Goal: Navigation & Orientation: Find specific page/section

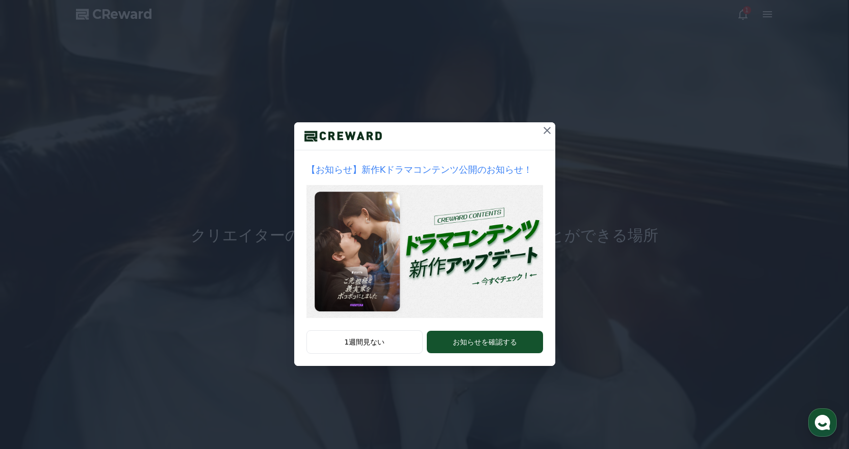
click at [546, 130] on icon at bounding box center [547, 130] width 7 height 7
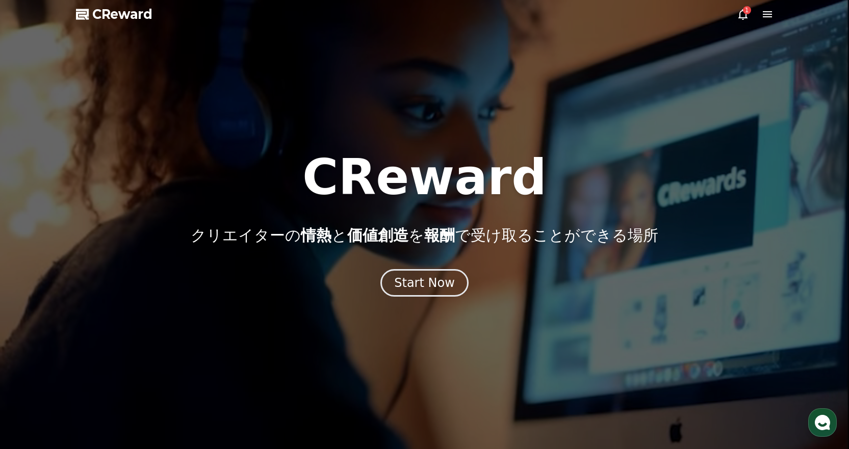
click at [744, 18] on icon at bounding box center [743, 14] width 9 height 11
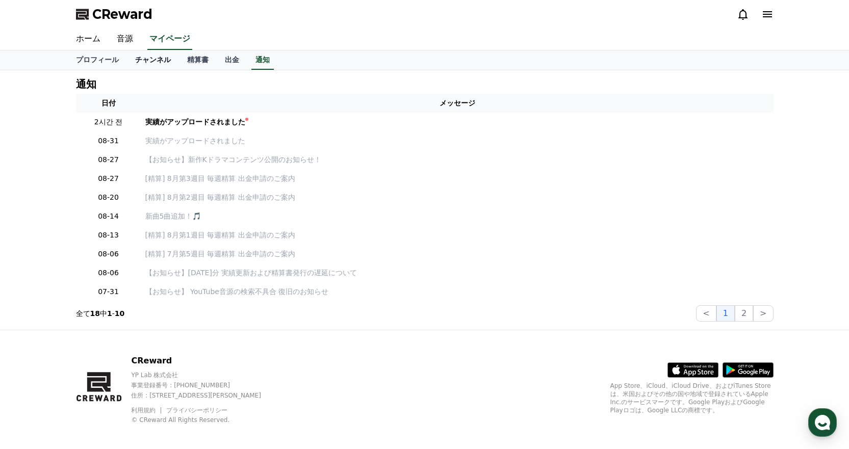
click at [145, 63] on link "チャンネル" at bounding box center [153, 60] width 52 height 19
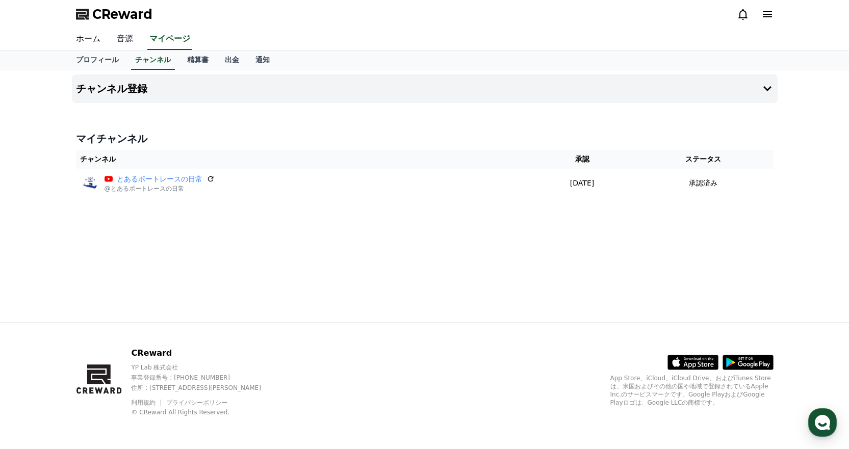
click at [115, 40] on link "音源" at bounding box center [125, 39] width 33 height 21
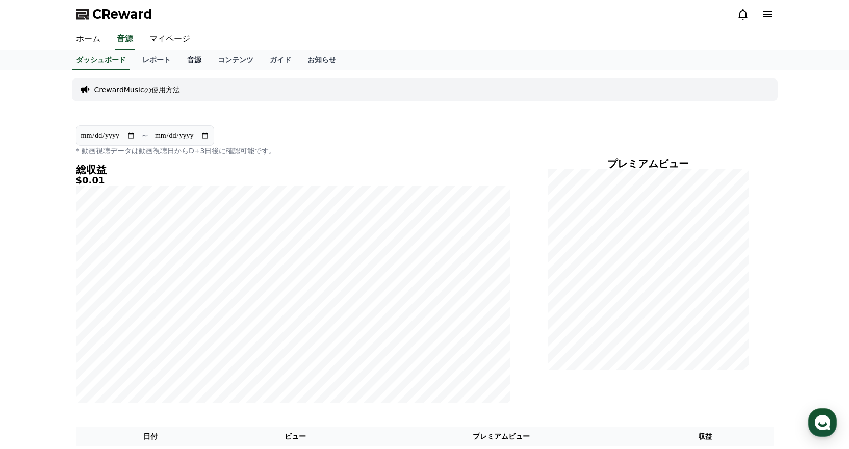
click at [179, 62] on link "音源" at bounding box center [194, 60] width 31 height 19
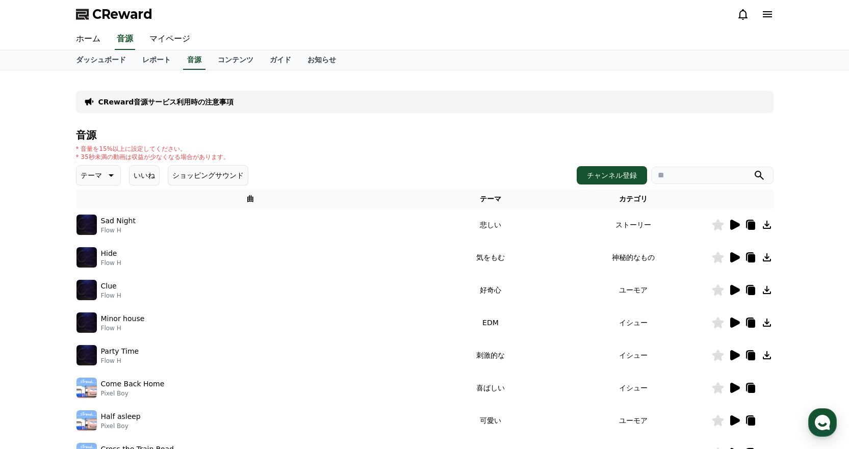
click at [107, 175] on icon at bounding box center [110, 175] width 12 height 12
click at [92, 248] on button "明るい" at bounding box center [93, 248] width 30 height 22
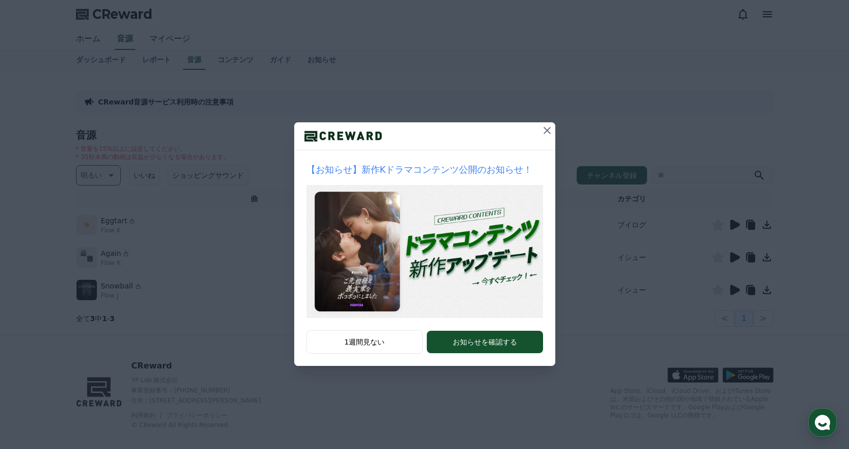
click at [556, 127] on div "【お知らせ】新作Kドラマコンテンツ公開のお知らせ！ 1週間見ない お知らせを確認する" at bounding box center [424, 191] width 849 height 383
click at [552, 127] on icon at bounding box center [547, 130] width 12 height 12
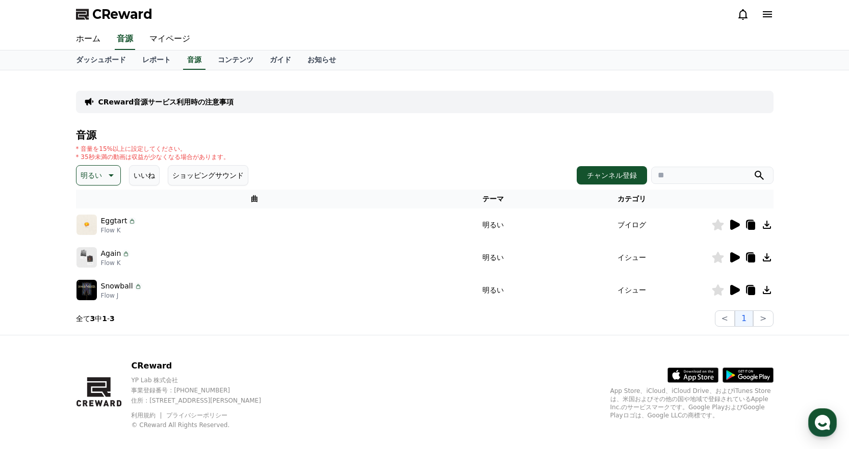
click at [731, 227] on icon at bounding box center [736, 225] width 10 height 10
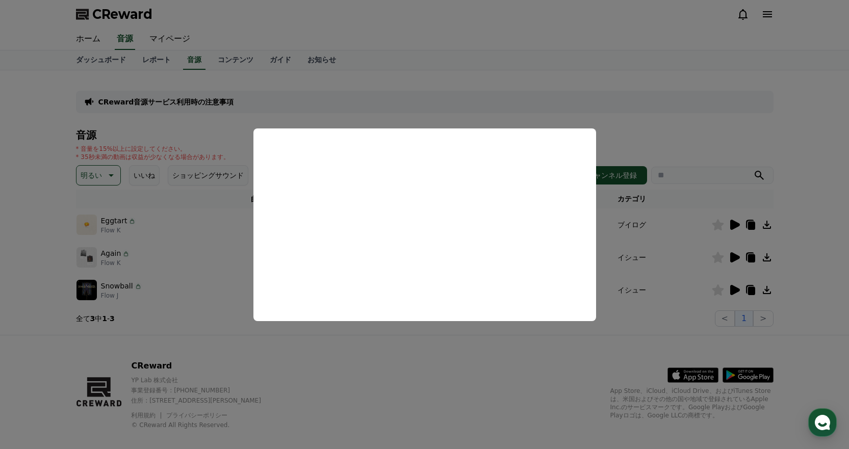
click at [652, 123] on button "close modal" at bounding box center [424, 224] width 849 height 449
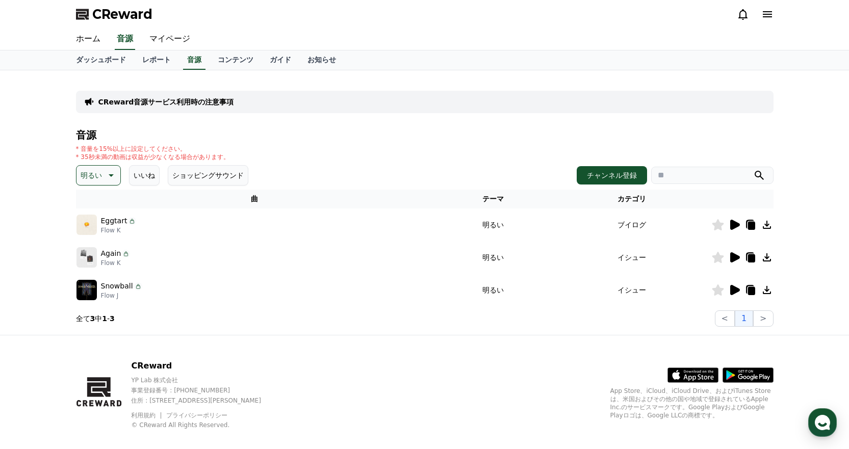
click at [729, 256] on icon at bounding box center [735, 258] width 12 height 12
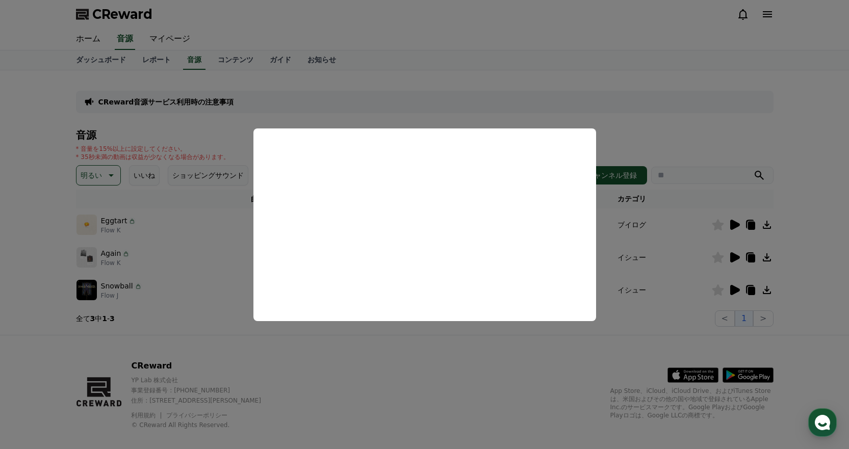
click at [378, 348] on button "close modal" at bounding box center [424, 224] width 849 height 449
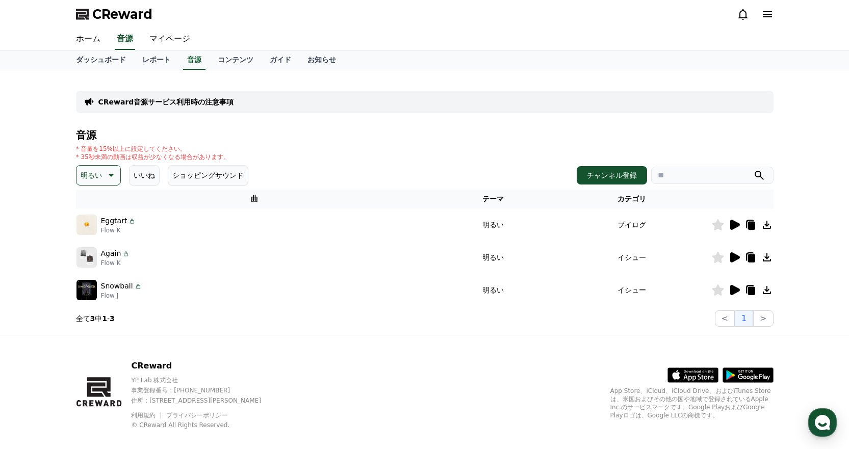
click at [737, 287] on icon at bounding box center [735, 290] width 12 height 12
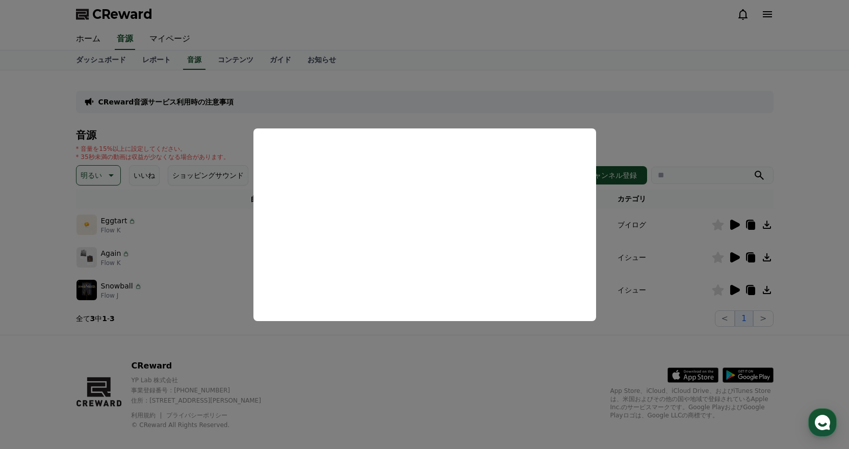
click at [389, 357] on button "close modal" at bounding box center [424, 224] width 849 height 449
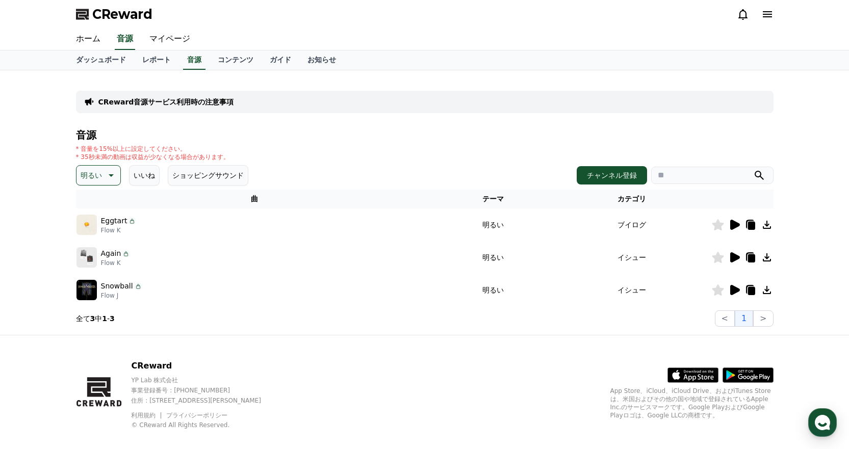
click at [120, 175] on div "明るい いいね ショッピングサウンド" at bounding box center [162, 175] width 172 height 20
click at [114, 174] on button "明るい" at bounding box center [98, 175] width 45 height 20
click at [91, 248] on button "好奇心" at bounding box center [93, 255] width 30 height 22
click at [104, 180] on icon at bounding box center [110, 175] width 12 height 12
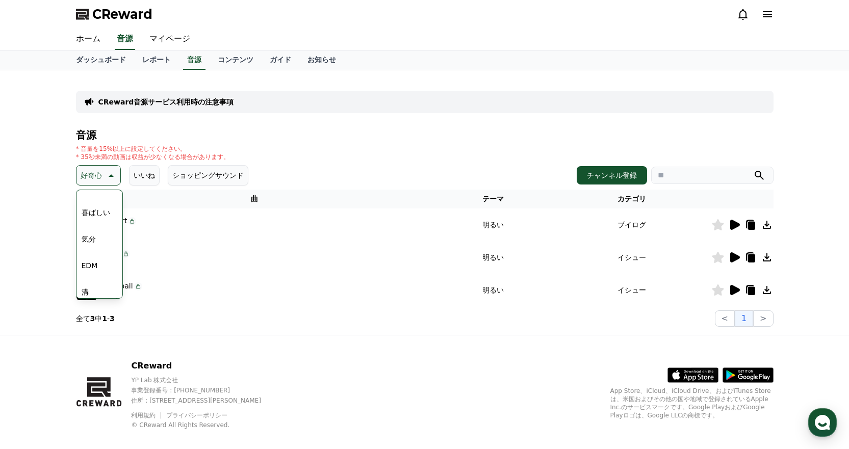
click at [101, 210] on button "喜ばしい" at bounding box center [96, 213] width 37 height 22
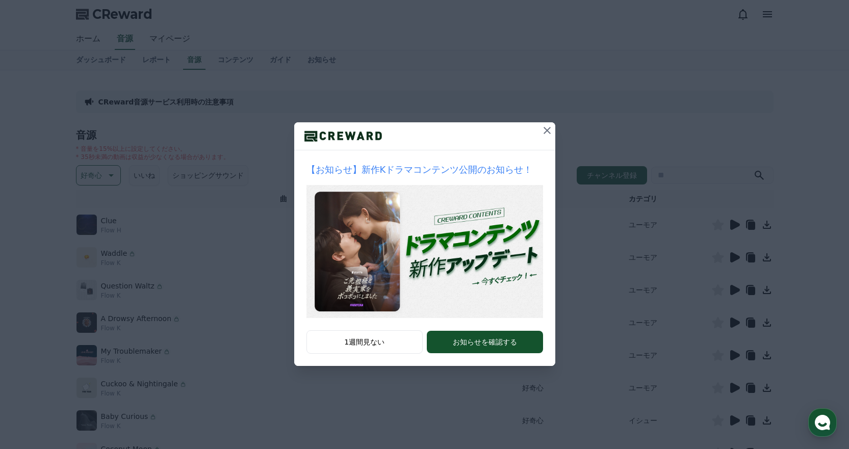
drag, startPoint x: 548, startPoint y: 125, endPoint x: 546, endPoint y: 130, distance: 5.5
click at [548, 125] on icon at bounding box center [547, 130] width 12 height 12
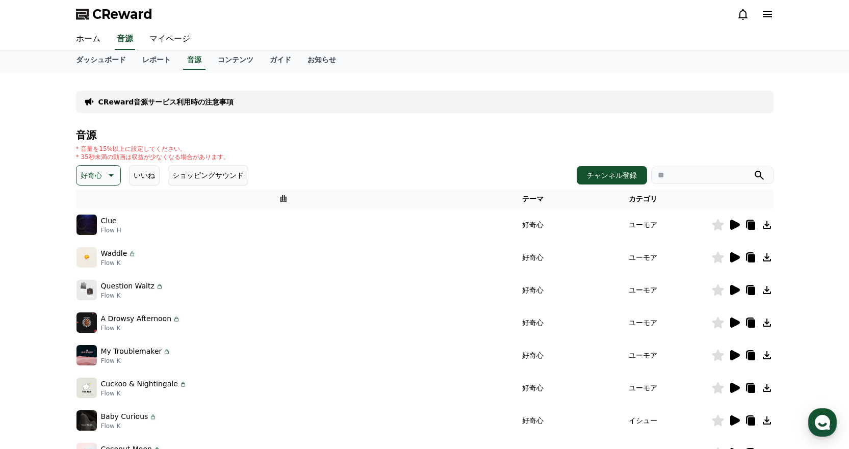
click at [734, 223] on icon at bounding box center [736, 225] width 10 height 10
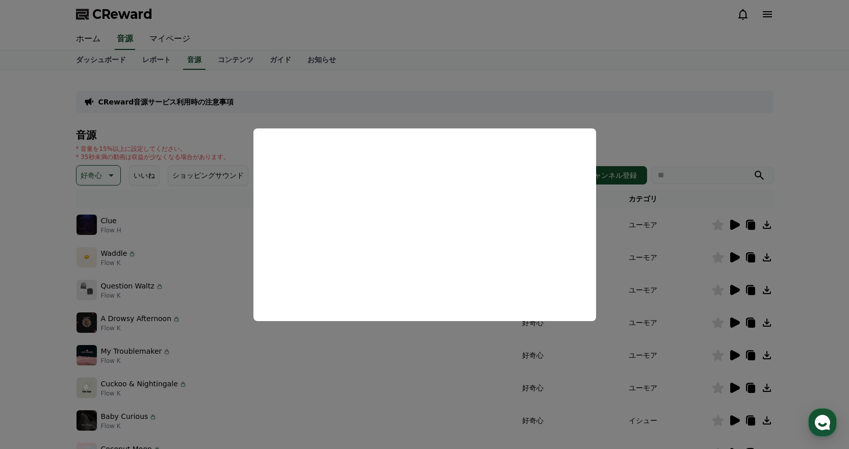
click at [535, 91] on button "close modal" at bounding box center [424, 224] width 849 height 449
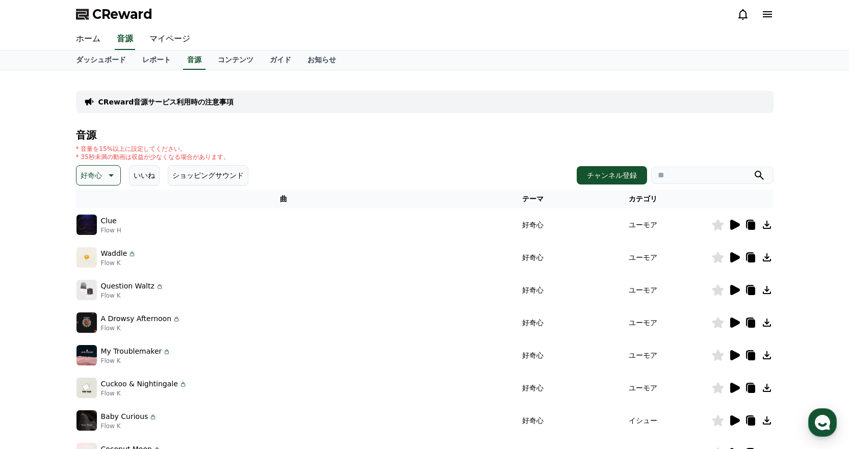
click at [730, 257] on icon at bounding box center [735, 258] width 12 height 12
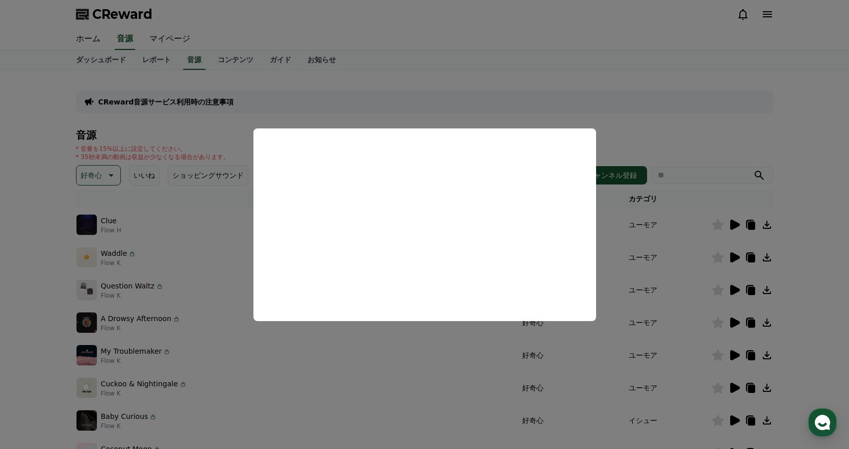
click at [698, 115] on button "close modal" at bounding box center [424, 224] width 849 height 449
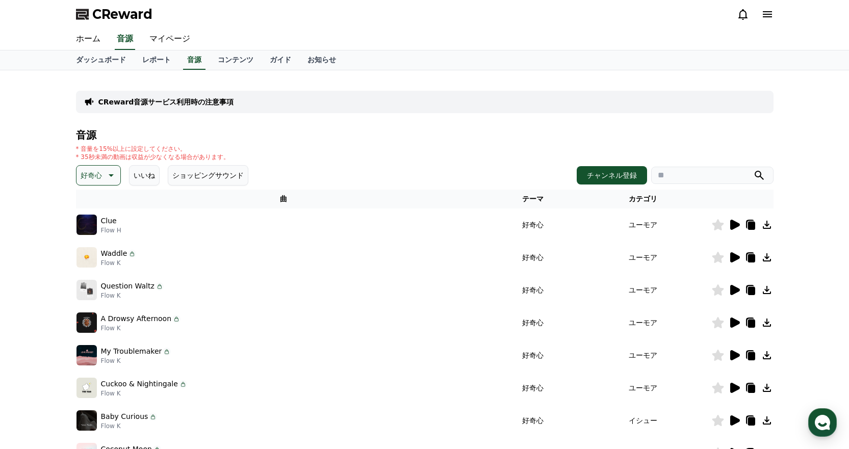
click at [732, 285] on icon at bounding box center [735, 290] width 12 height 12
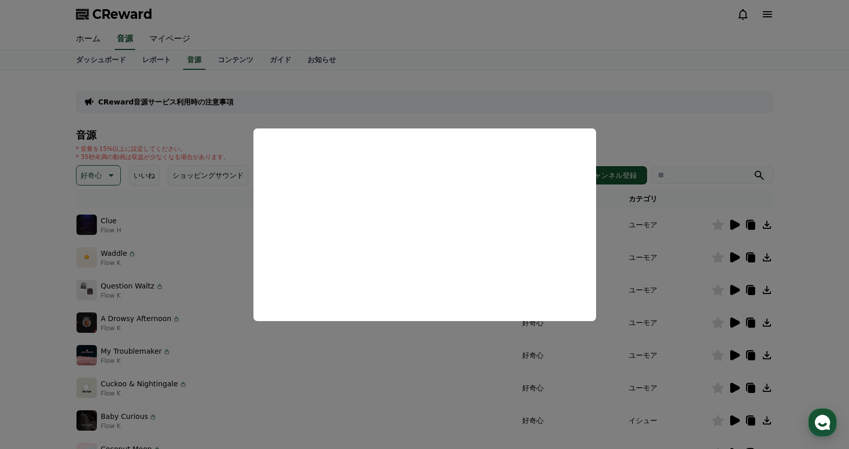
click at [705, 124] on button "close modal" at bounding box center [424, 224] width 849 height 449
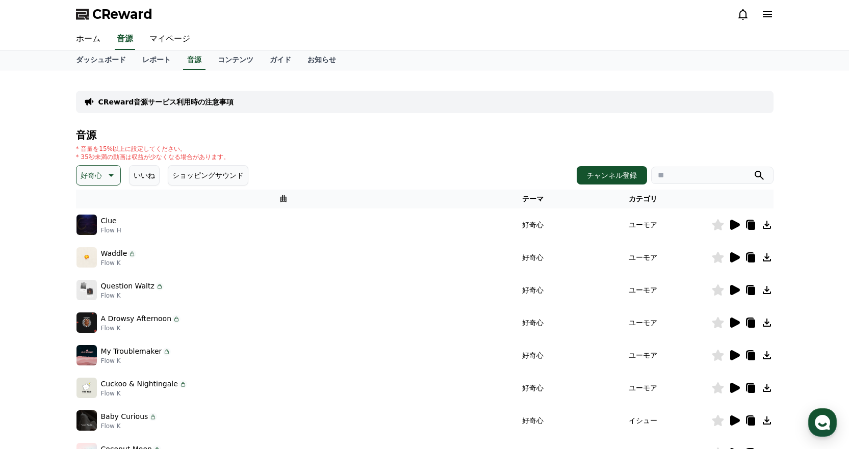
scroll to position [153, 0]
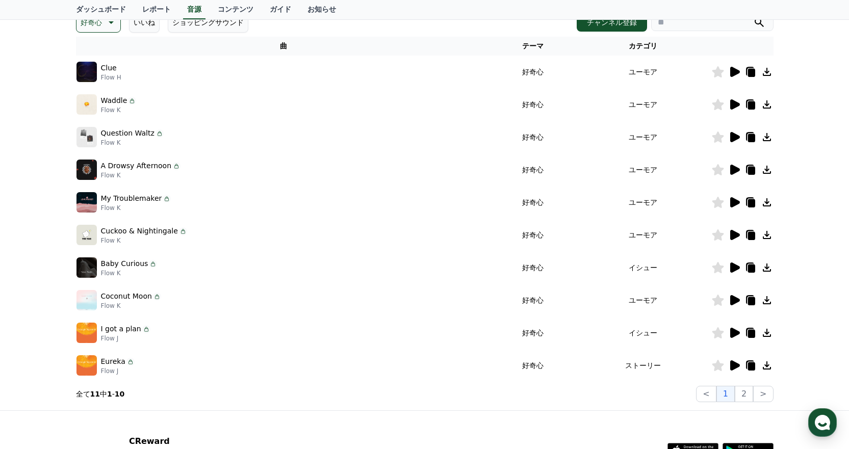
click at [731, 167] on icon at bounding box center [736, 170] width 10 height 10
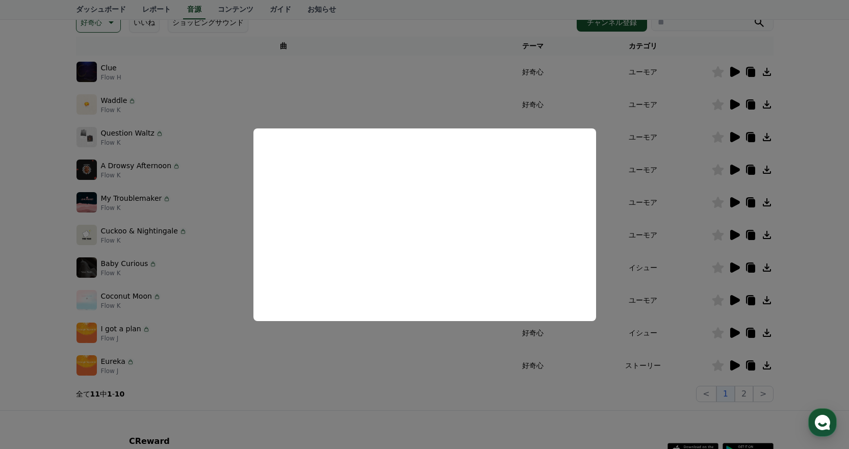
click at [629, 194] on button "close modal" at bounding box center [424, 224] width 849 height 449
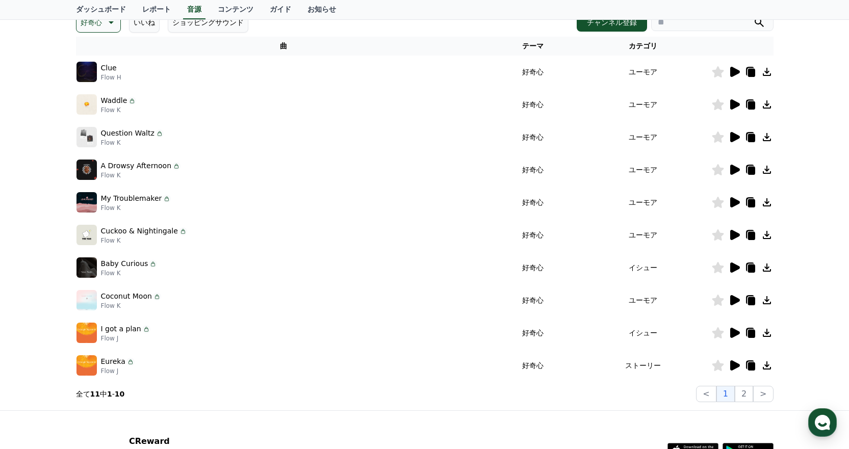
click at [734, 203] on icon at bounding box center [736, 202] width 10 height 10
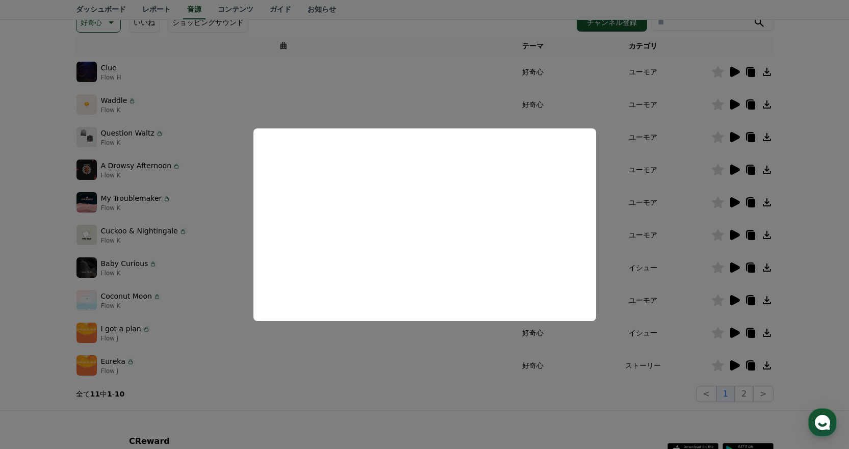
click at [632, 164] on button "close modal" at bounding box center [424, 224] width 849 height 449
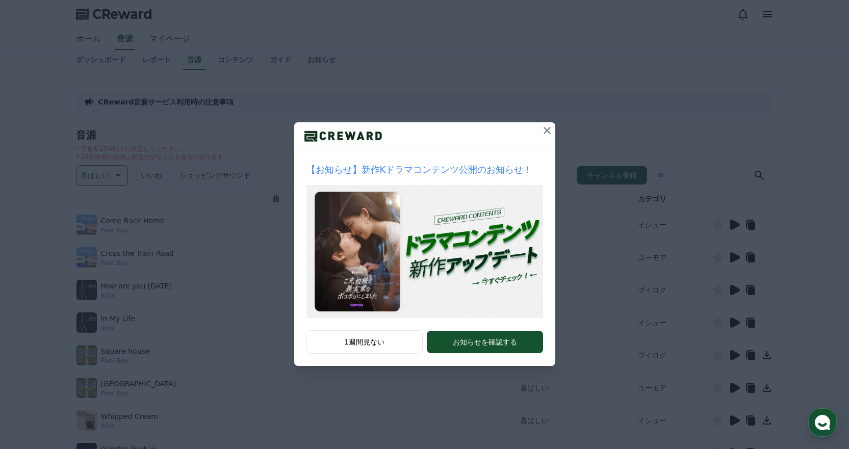
click at [547, 128] on icon at bounding box center [547, 130] width 12 height 12
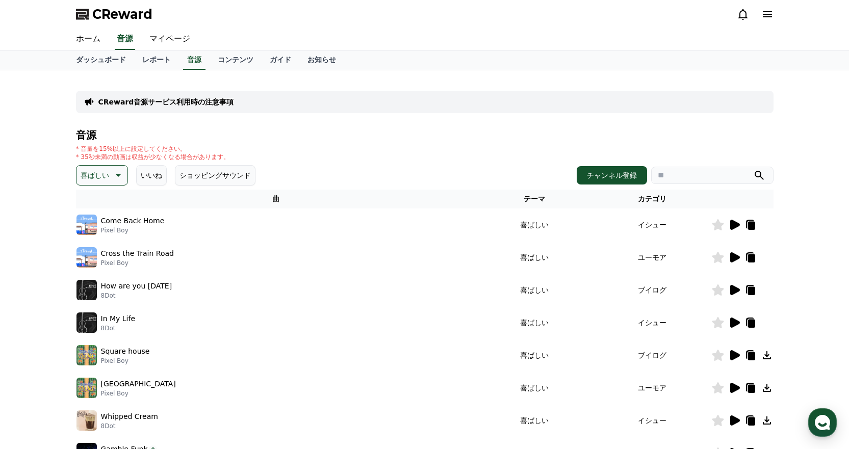
click at [733, 223] on icon at bounding box center [736, 225] width 10 height 10
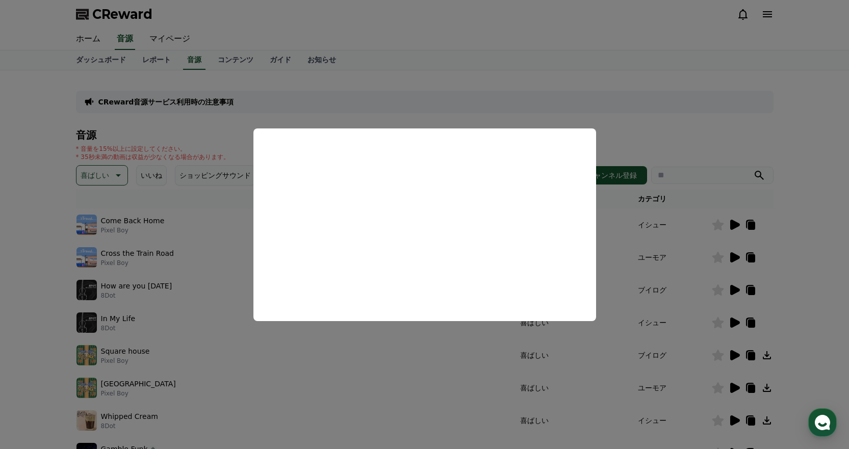
click at [694, 143] on button "close modal" at bounding box center [424, 224] width 849 height 449
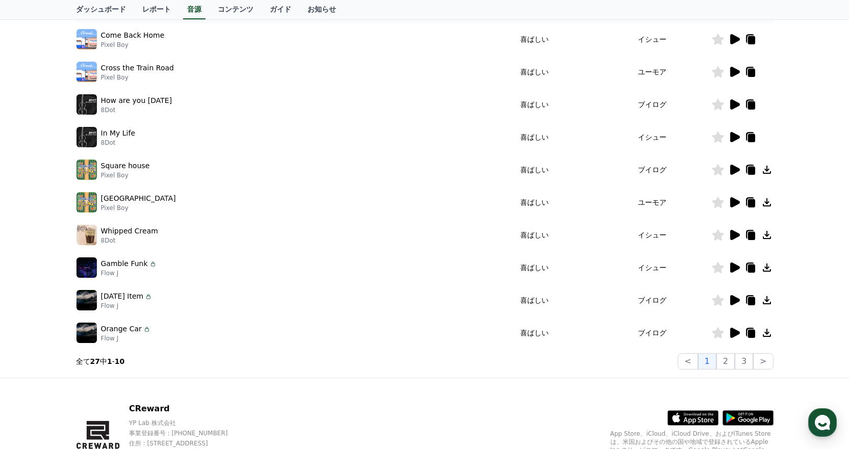
scroll to position [204, 0]
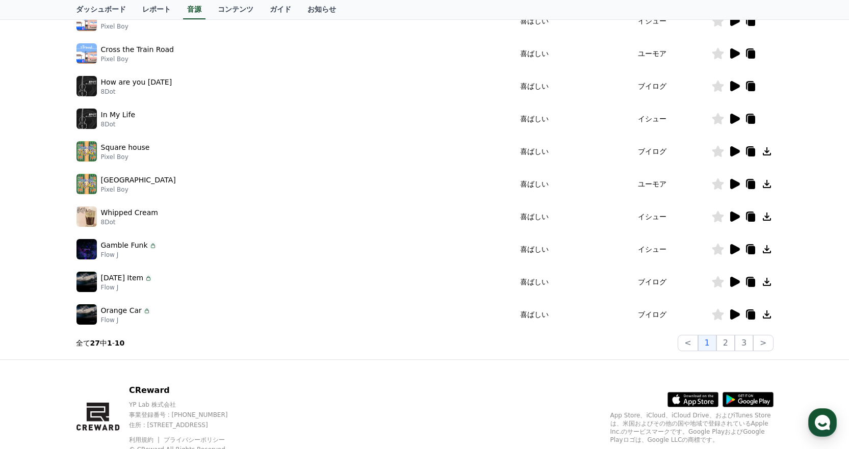
click at [734, 247] on icon at bounding box center [736, 249] width 10 height 10
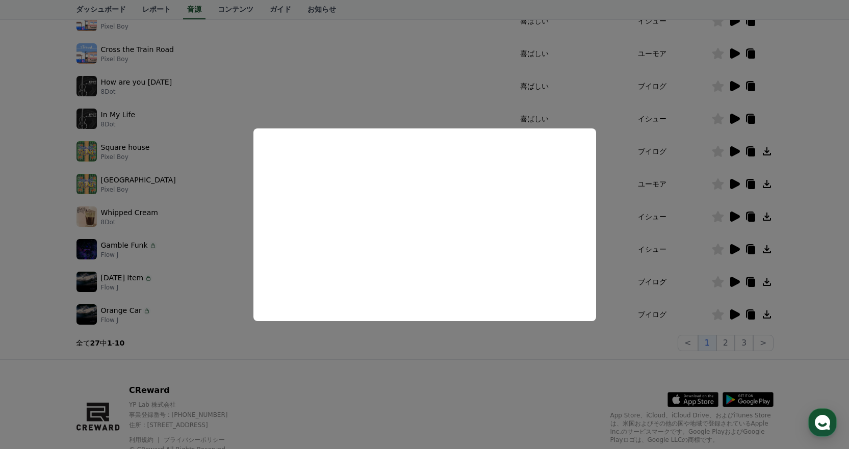
click at [674, 162] on button "close modal" at bounding box center [424, 224] width 849 height 449
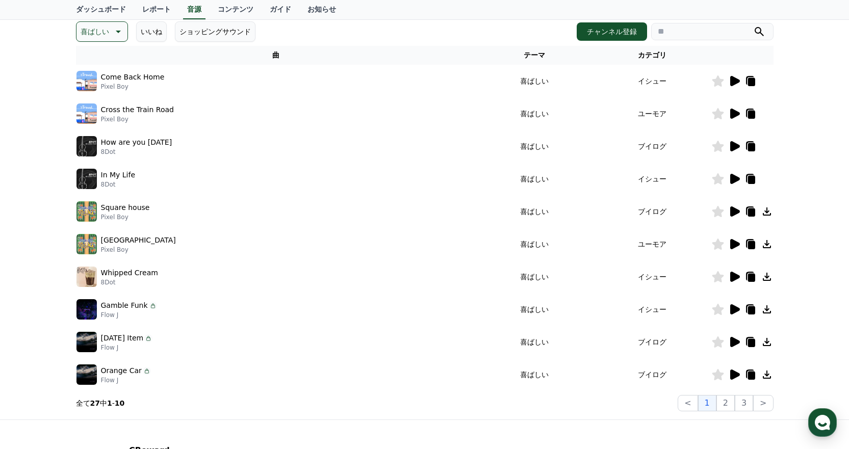
scroll to position [0, 0]
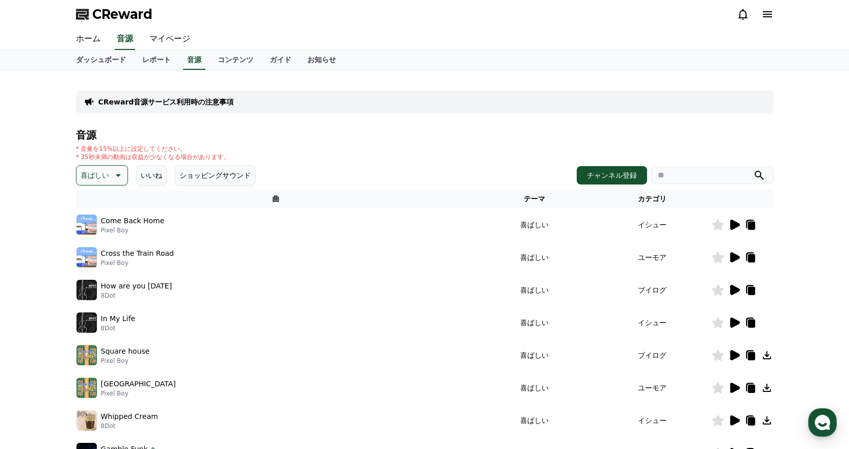
click at [104, 172] on p "喜ばしい" at bounding box center [95, 175] width 29 height 14
click at [96, 242] on button "明るい" at bounding box center [93, 245] width 30 height 22
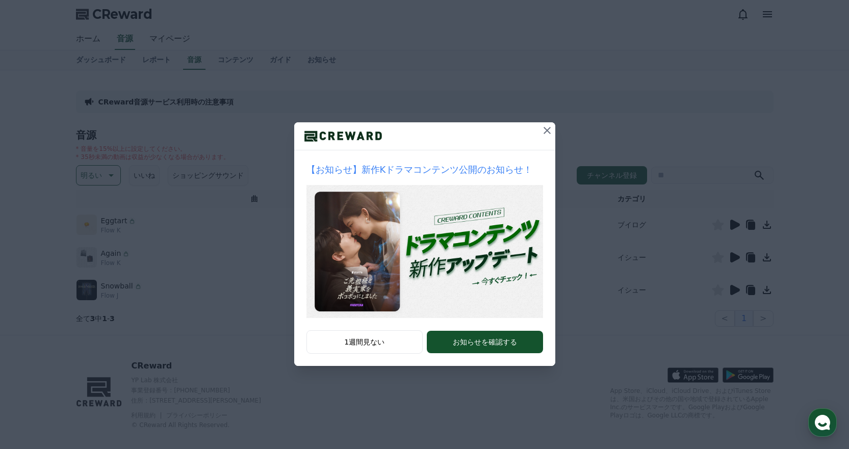
click at [550, 129] on icon at bounding box center [547, 130] width 12 height 12
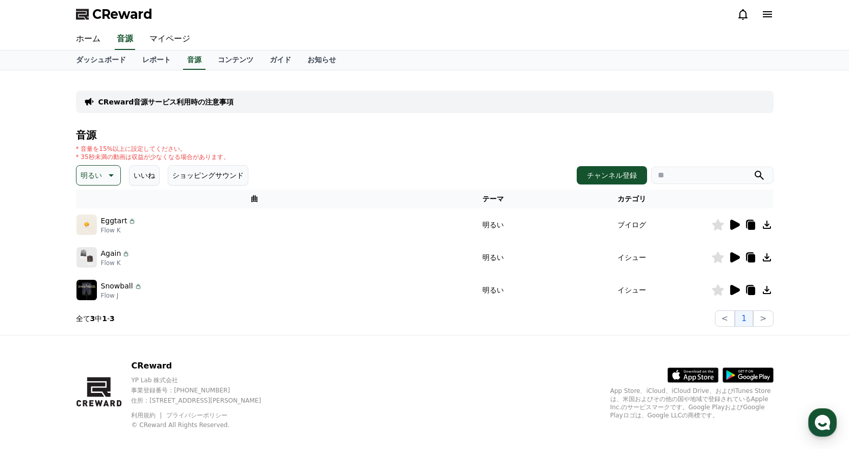
click at [735, 254] on icon at bounding box center [735, 258] width 12 height 12
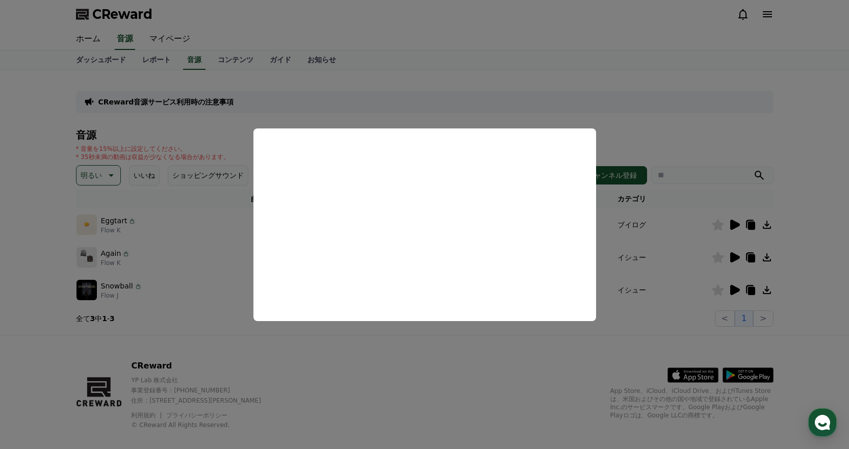
click at [730, 156] on button "close modal" at bounding box center [424, 224] width 849 height 449
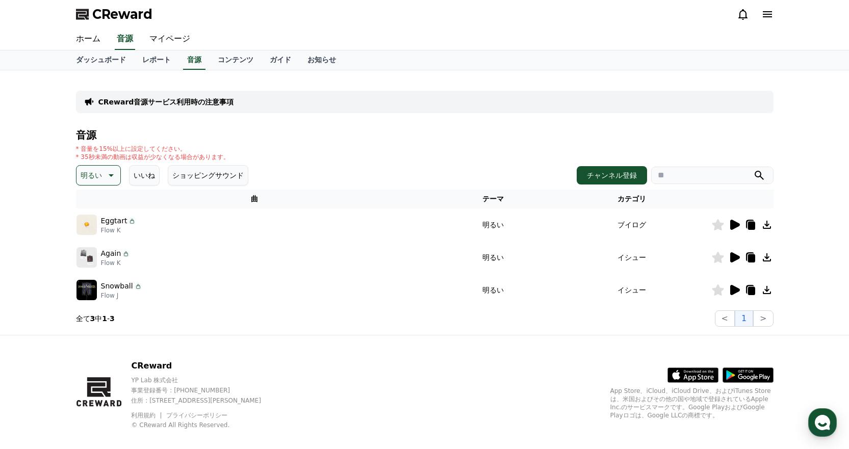
click at [766, 255] on icon at bounding box center [767, 258] width 12 height 12
click at [134, 66] on link "レポート" at bounding box center [156, 60] width 45 height 19
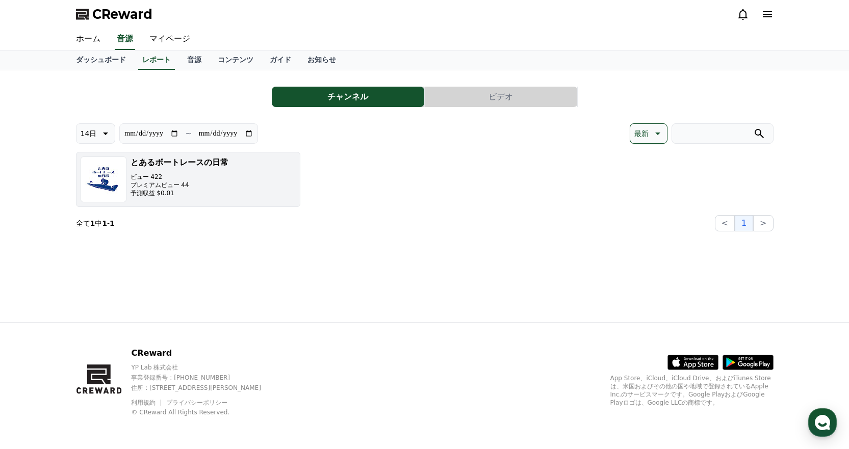
click at [179, 173] on p "ビュー 422" at bounding box center [180, 177] width 98 height 8
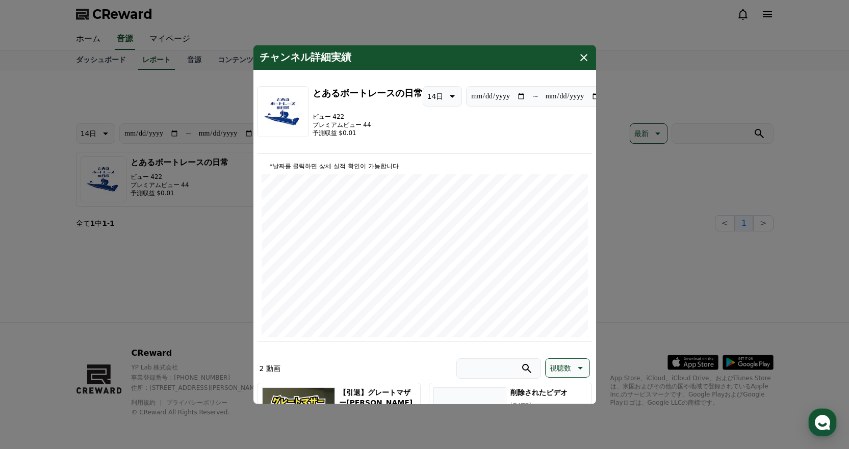
click at [585, 58] on icon "modal" at bounding box center [584, 57] width 7 height 7
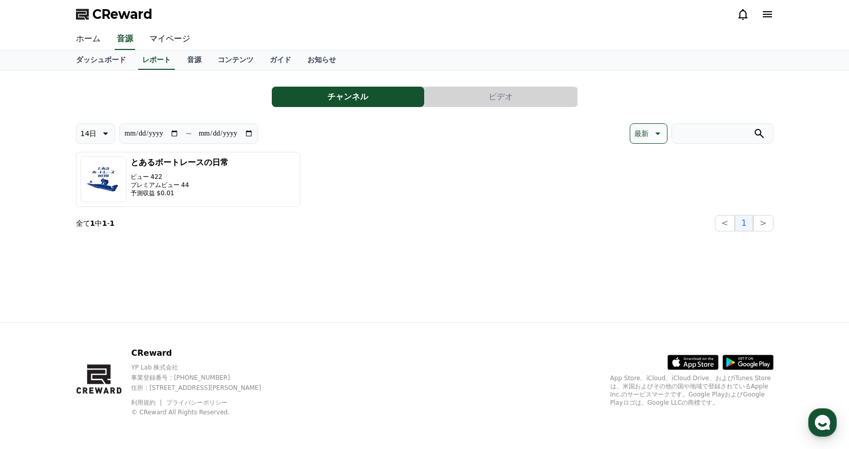
click at [82, 44] on link "ホーム" at bounding box center [88, 39] width 41 height 21
click at [162, 42] on link "マイページ" at bounding box center [169, 39] width 57 height 21
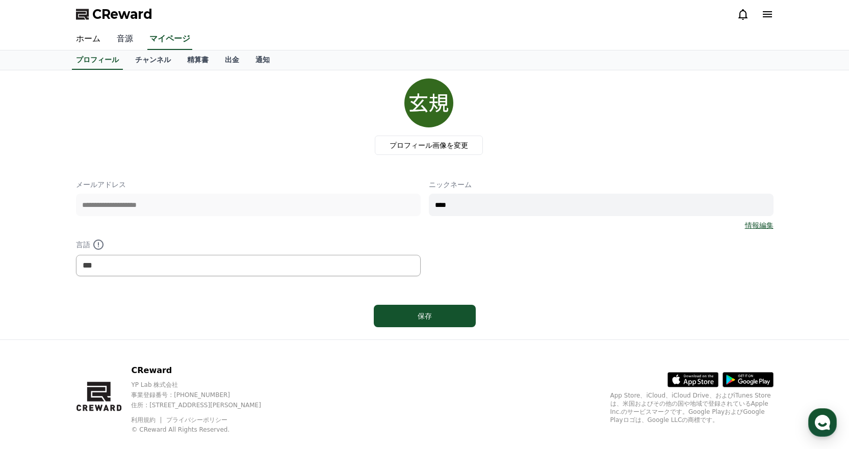
click at [133, 42] on link "音源" at bounding box center [125, 39] width 33 height 21
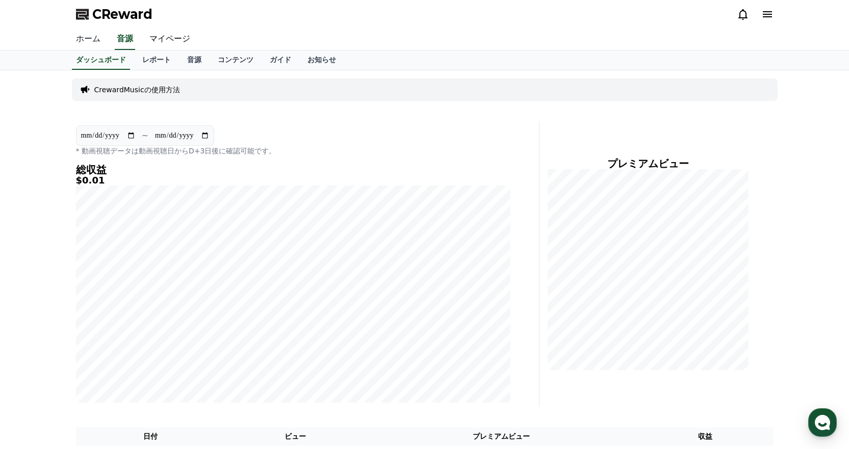
click at [94, 42] on link "ホーム" at bounding box center [88, 39] width 41 height 21
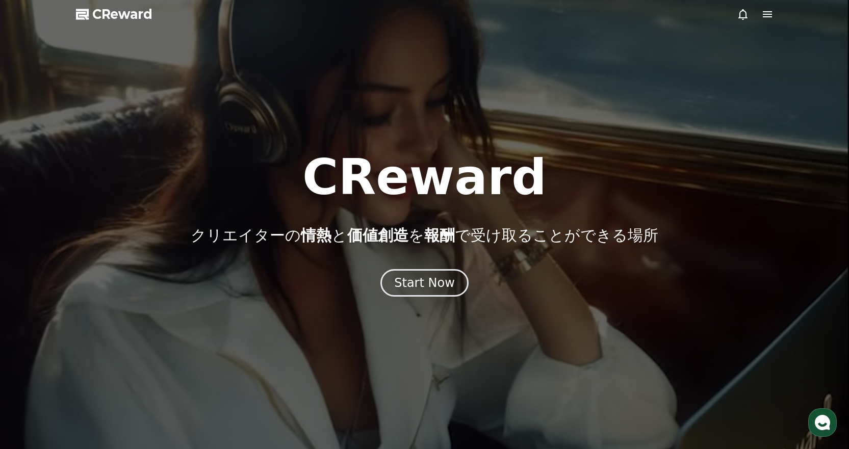
click at [133, 63] on div at bounding box center [424, 224] width 849 height 449
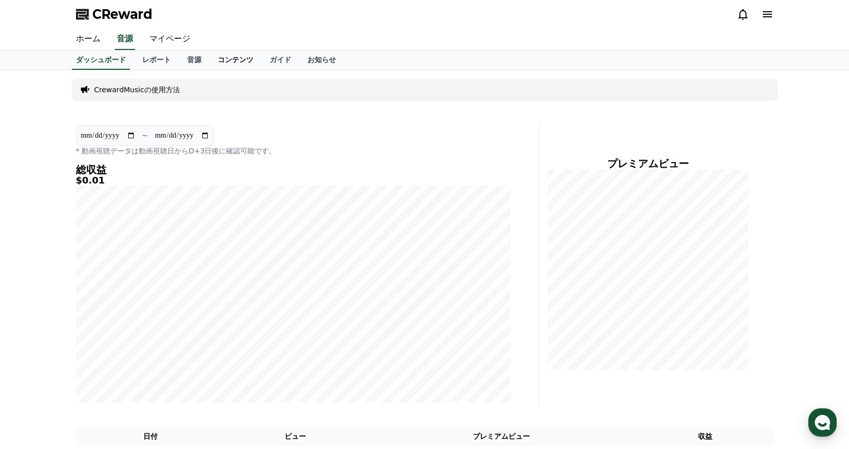
click at [210, 60] on link "コンテンツ" at bounding box center [236, 60] width 52 height 19
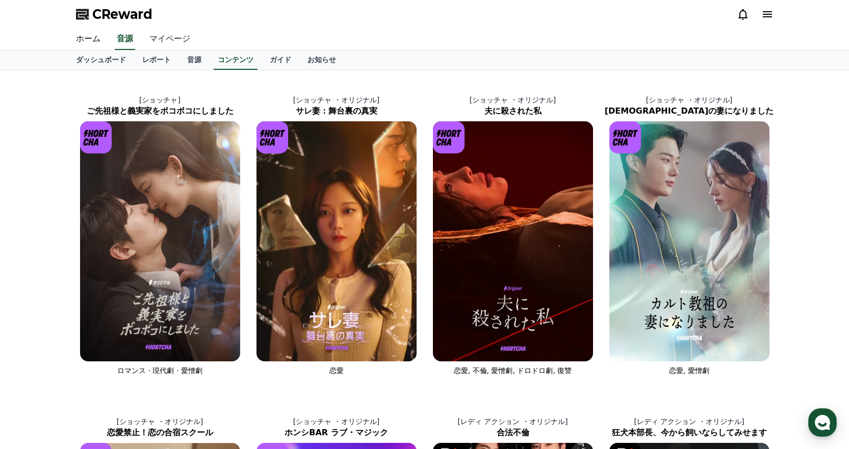
click at [162, 41] on link "マイページ" at bounding box center [169, 39] width 57 height 21
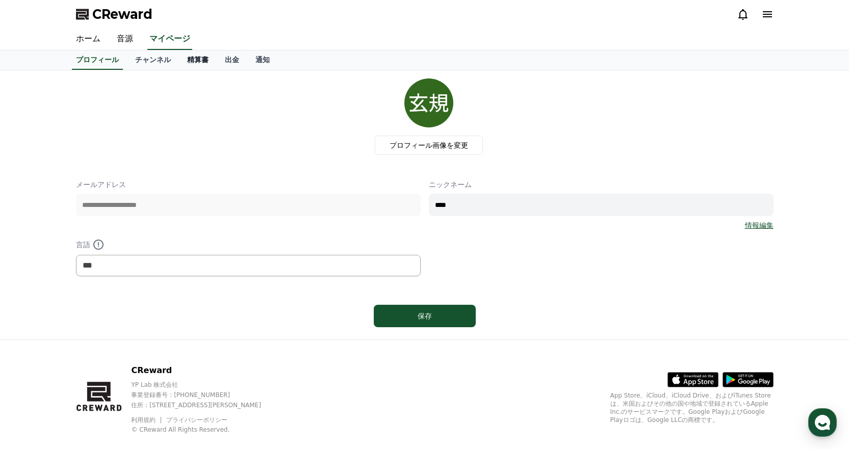
click at [183, 58] on link "精算書" at bounding box center [198, 60] width 38 height 19
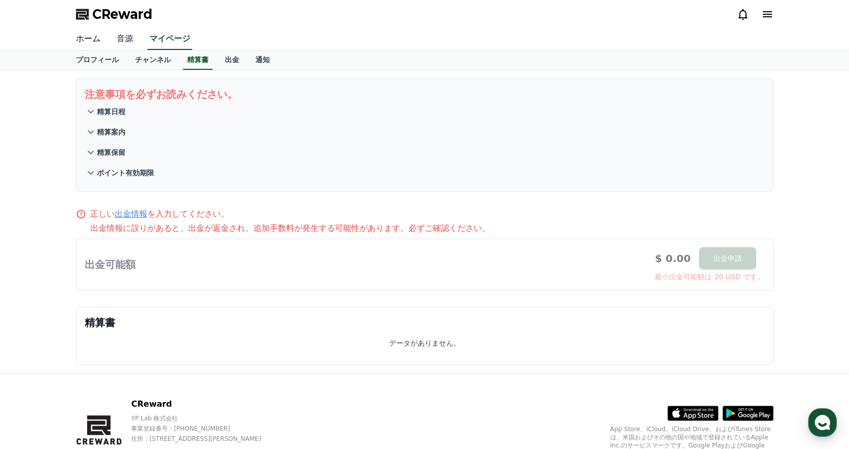
click at [129, 42] on link "音源" at bounding box center [125, 39] width 33 height 21
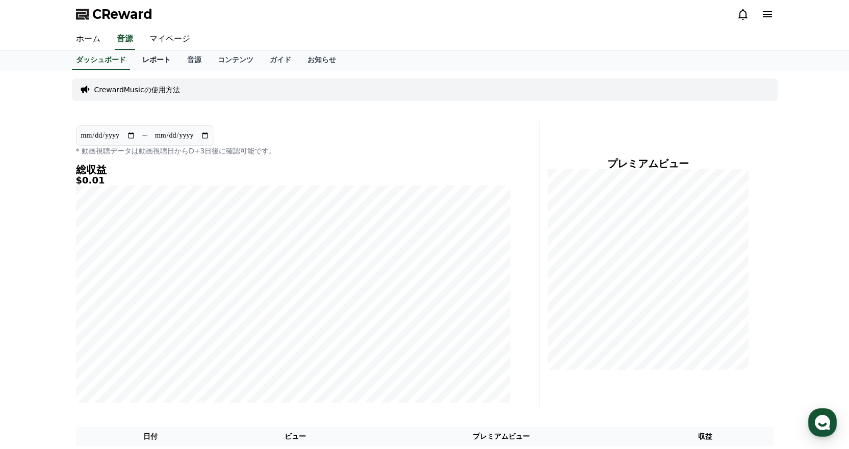
click at [134, 57] on link "レポート" at bounding box center [156, 60] width 45 height 19
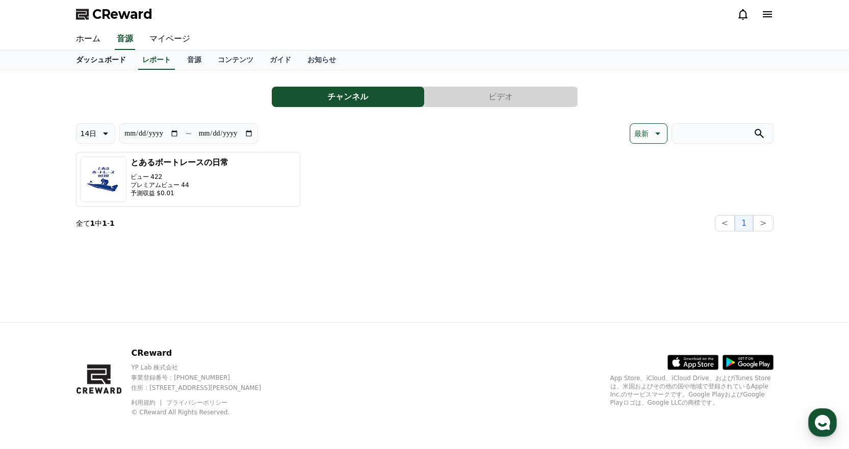
click at [97, 59] on link "ダッシュボード" at bounding box center [101, 60] width 66 height 19
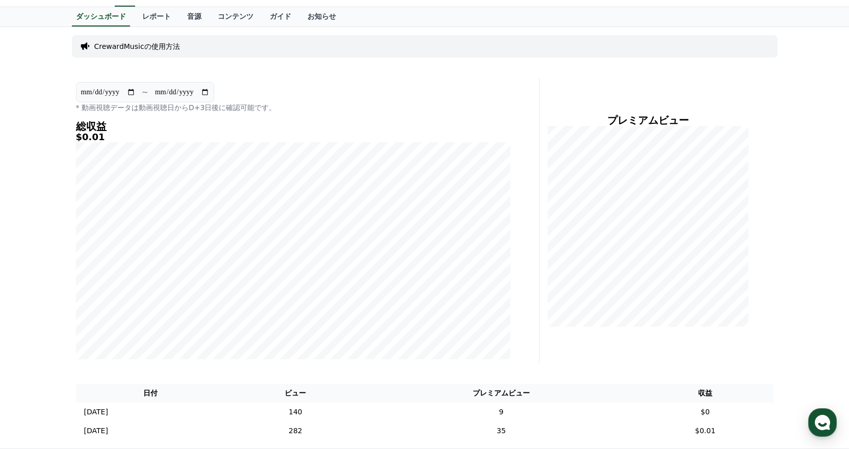
scroll to position [153, 0]
